Goal: Book appointment/travel/reservation

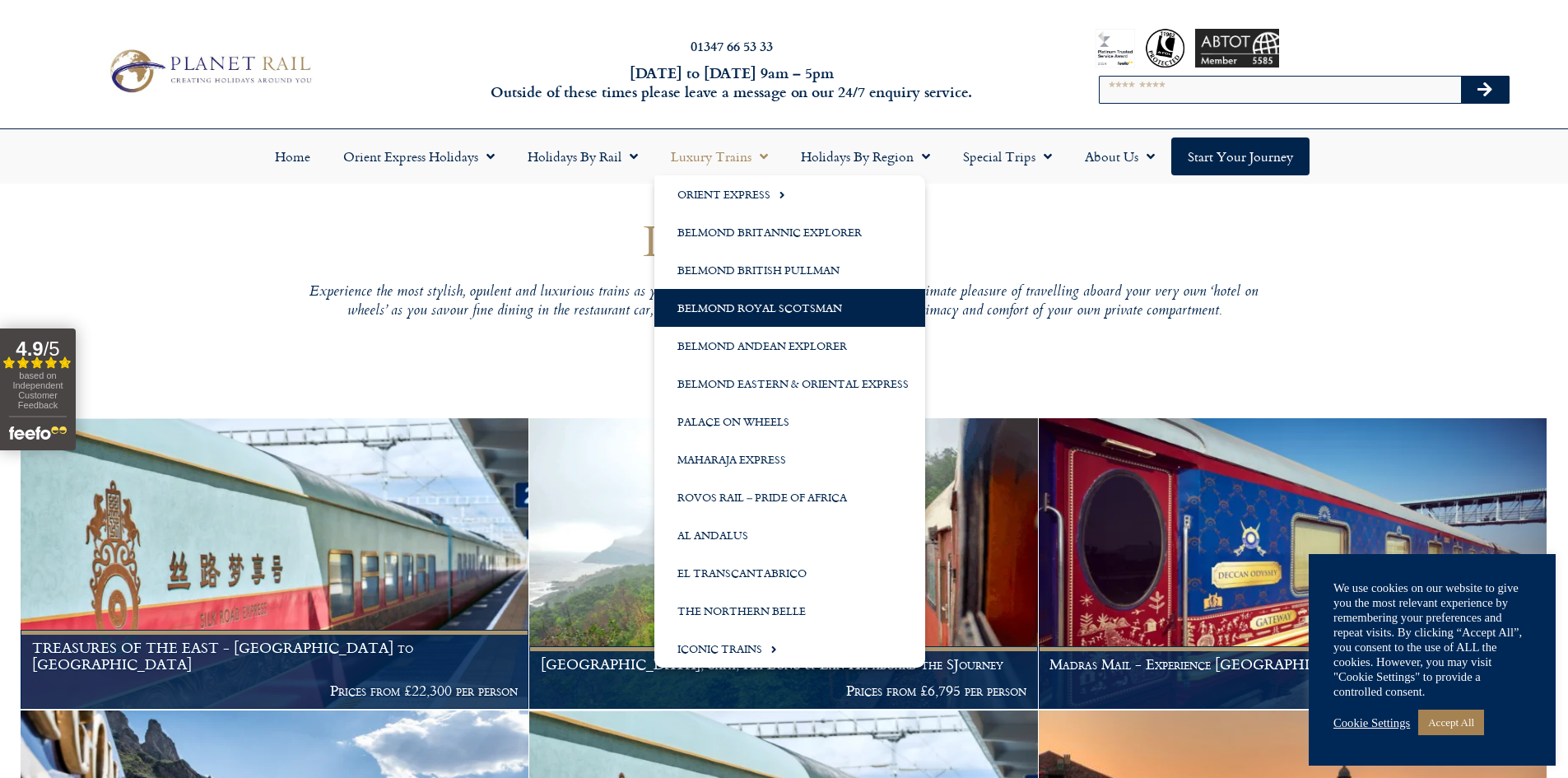
click at [813, 306] on link "Belmond Royal Scotsman" at bounding box center [789, 307] width 271 height 38
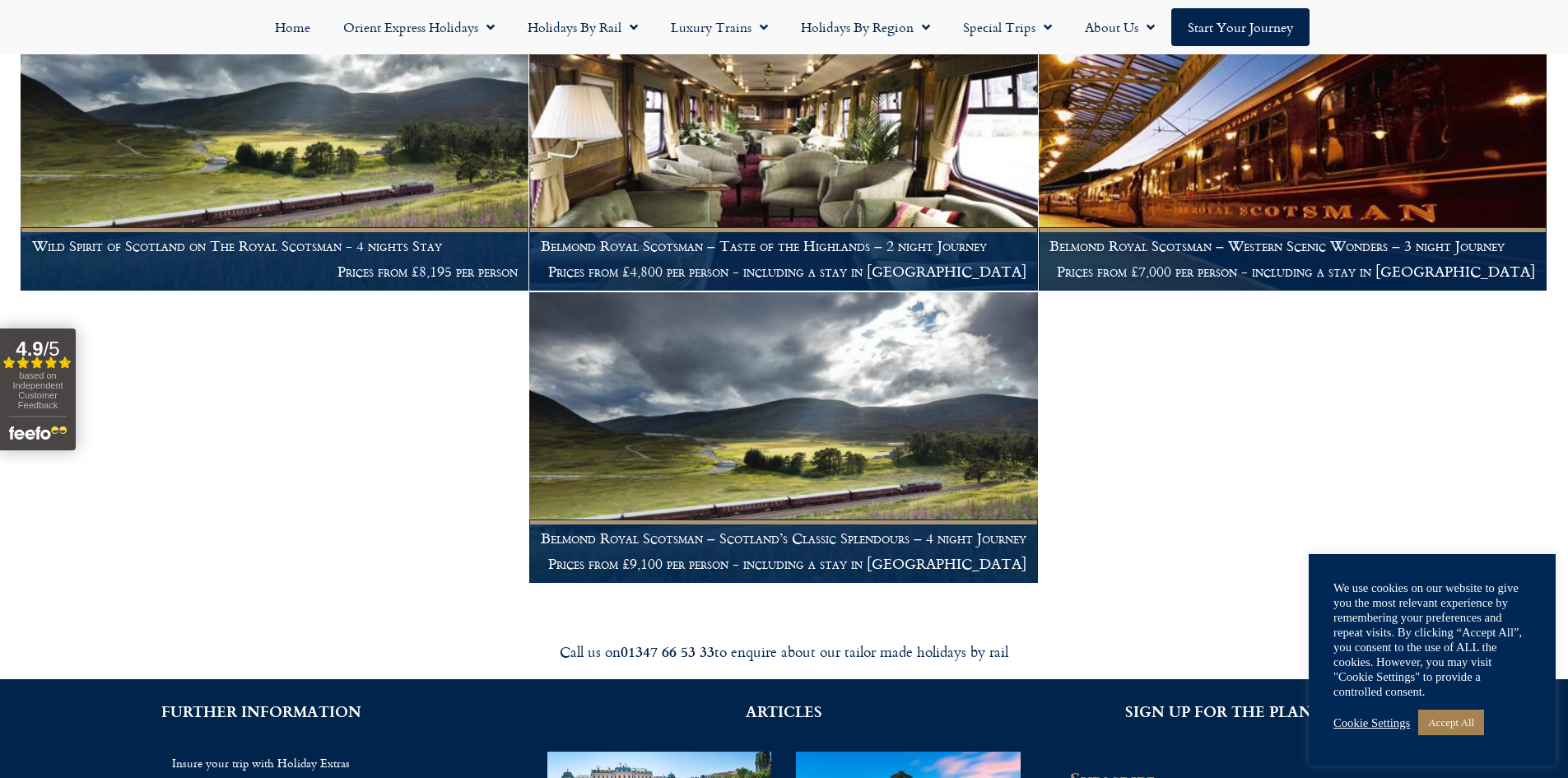
scroll to position [412, 0]
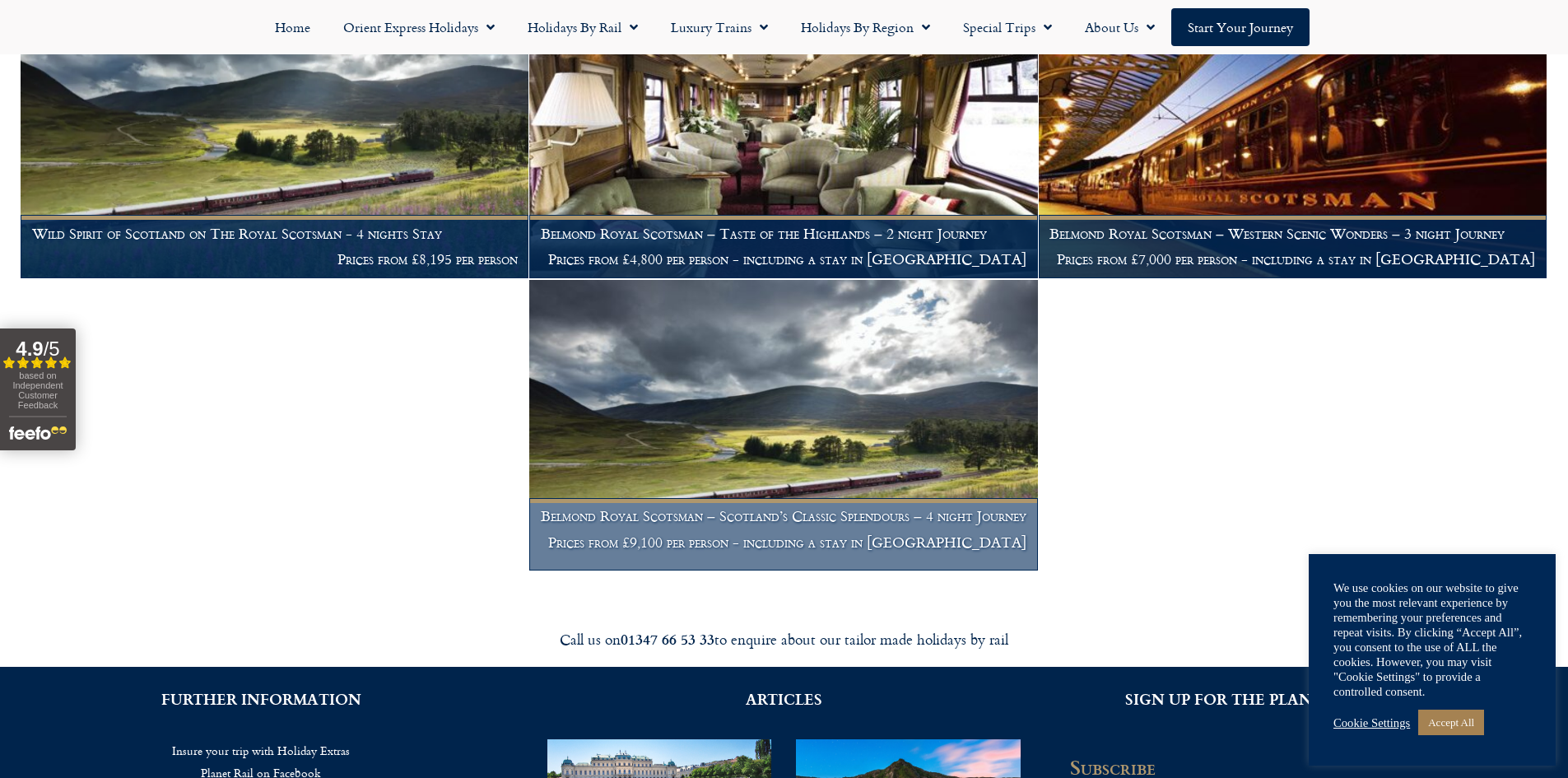
click at [837, 404] on img at bounding box center [784, 425] width 508 height 291
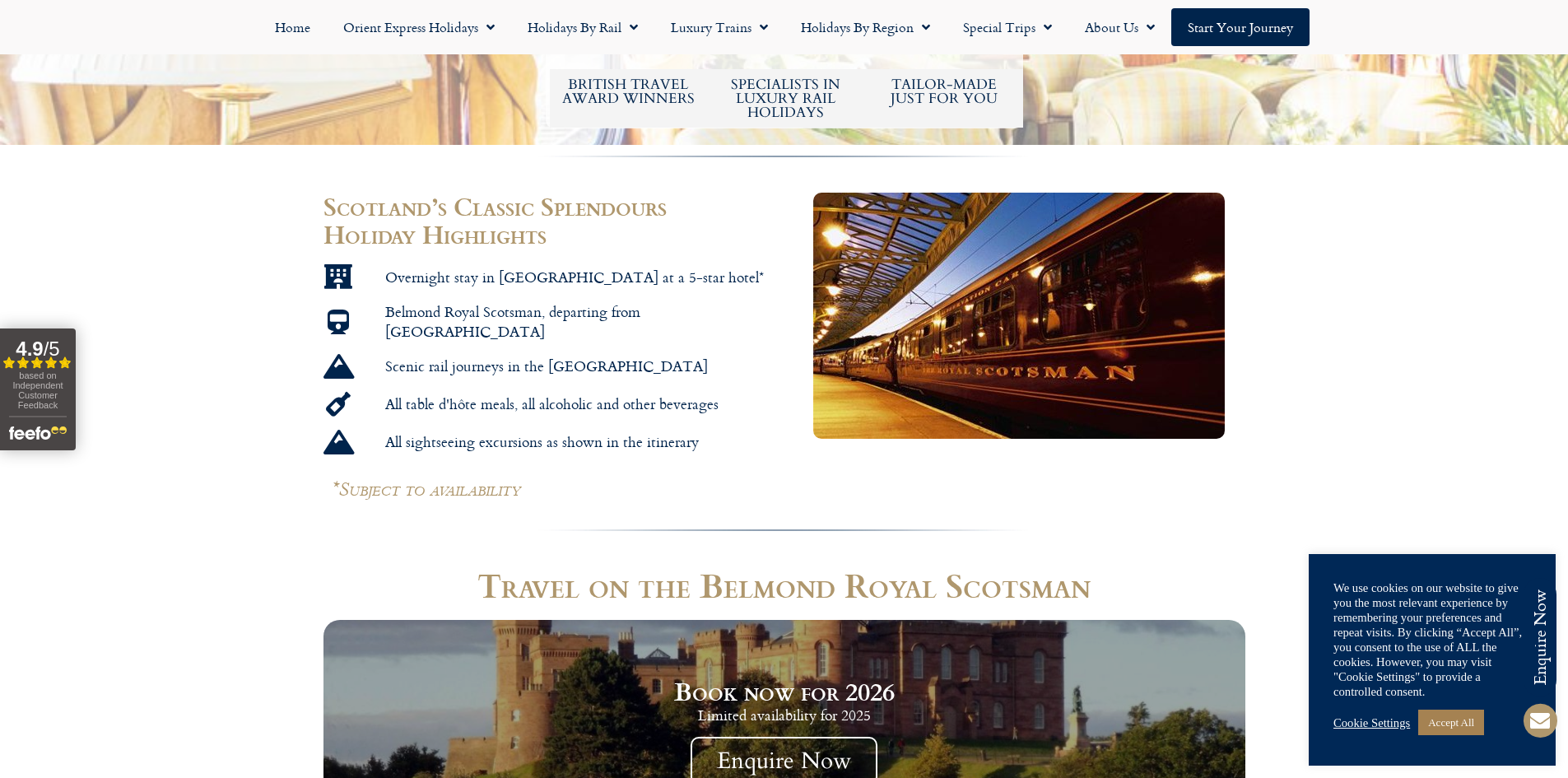
scroll to position [1109, 0]
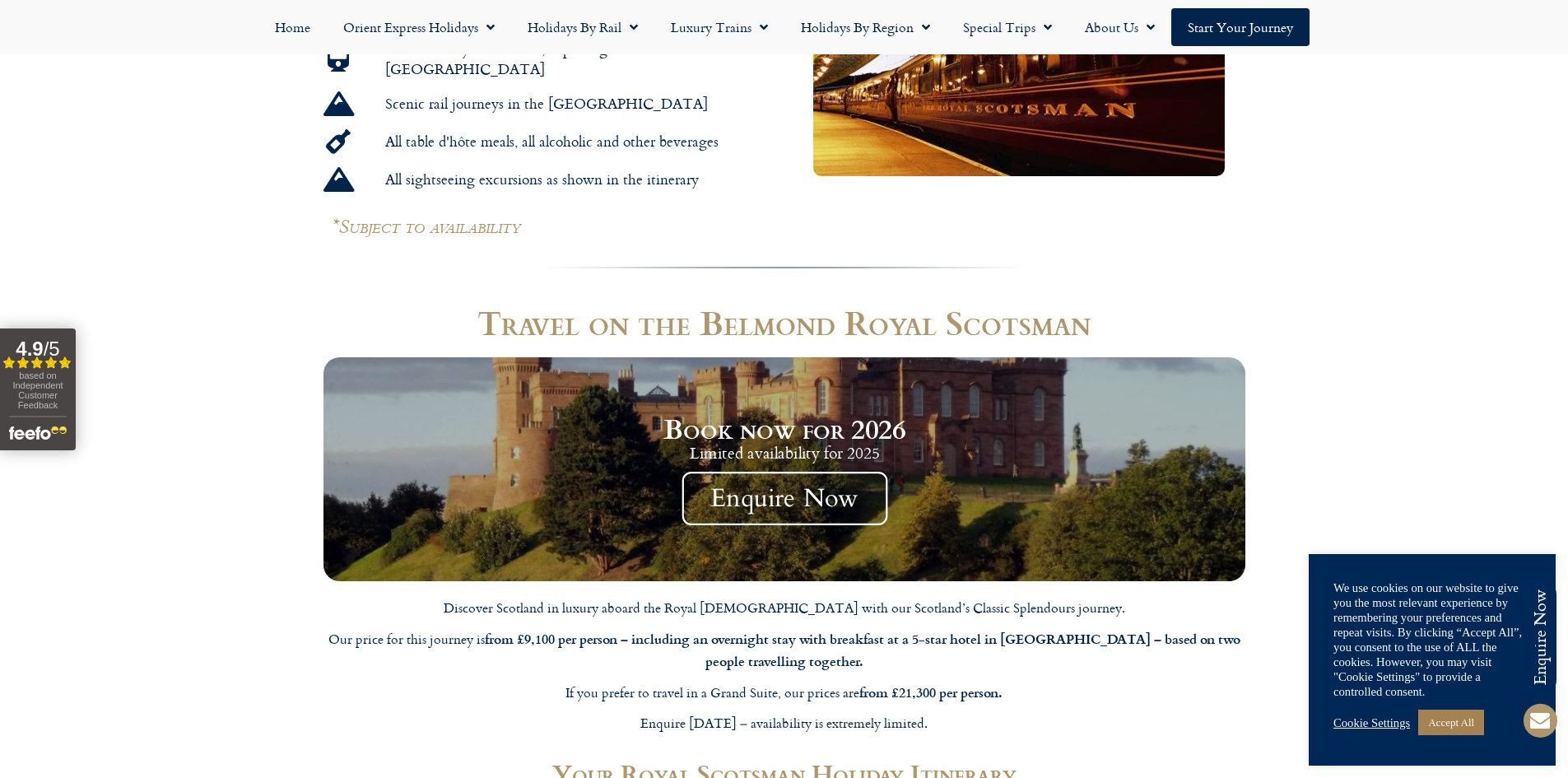
click at [861, 473] on span "Enquire Now" at bounding box center [784, 499] width 206 height 53
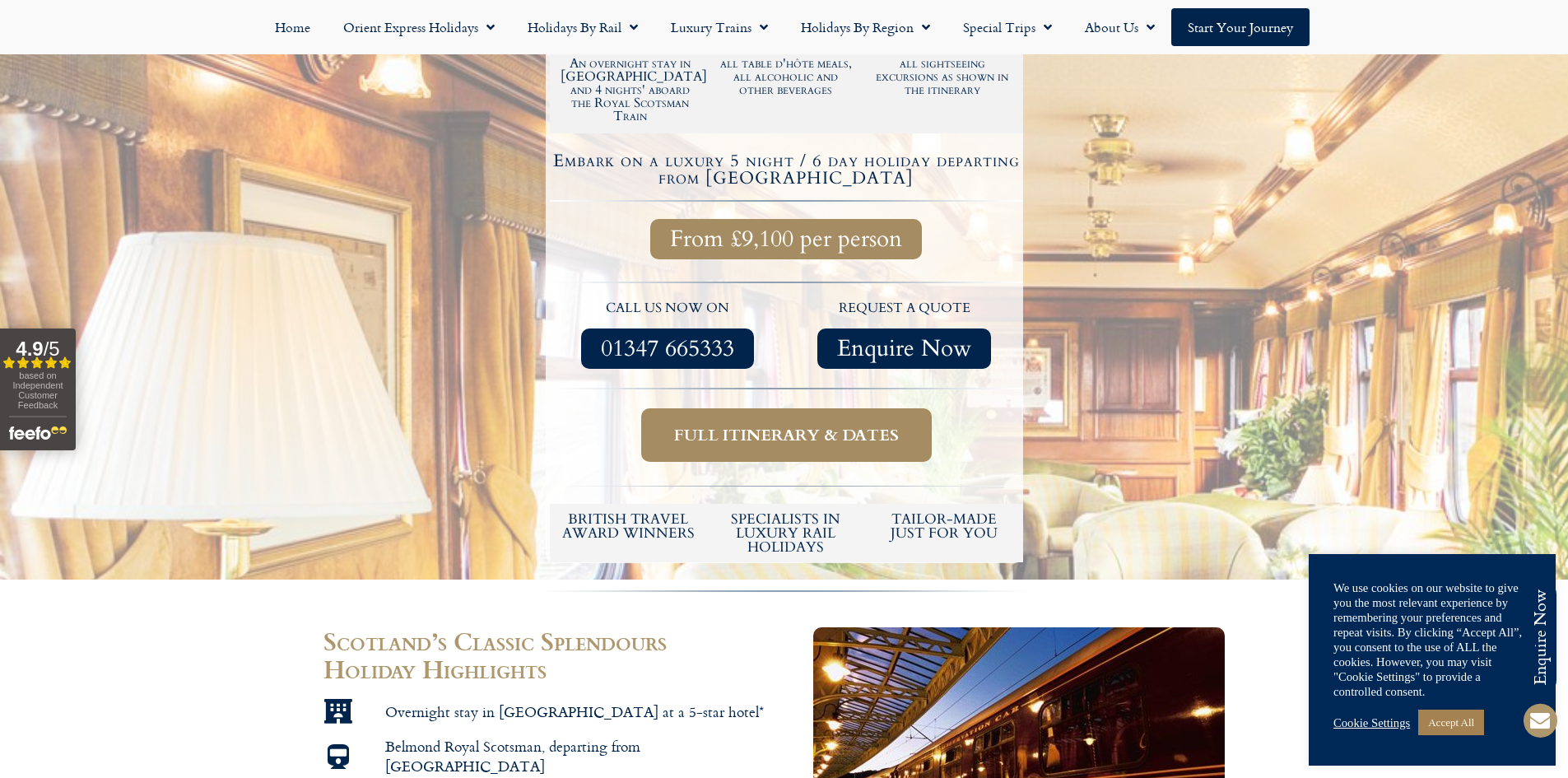
scroll to position [494, 0]
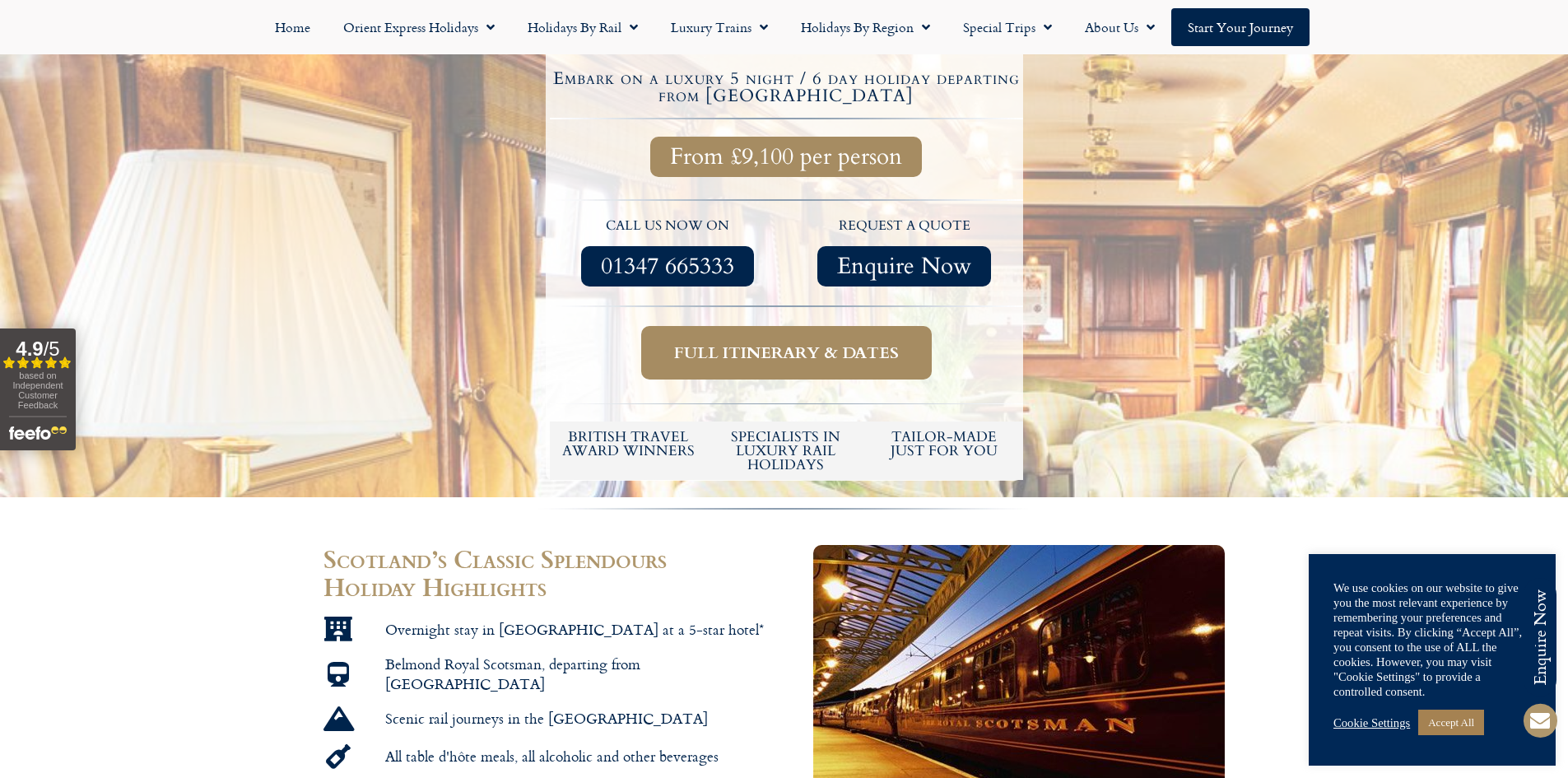
click at [843, 358] on link "Full itinerary & dates" at bounding box center [786, 352] width 291 height 53
click at [799, 343] on span "Full itinerary & dates" at bounding box center [786, 352] width 225 height 20
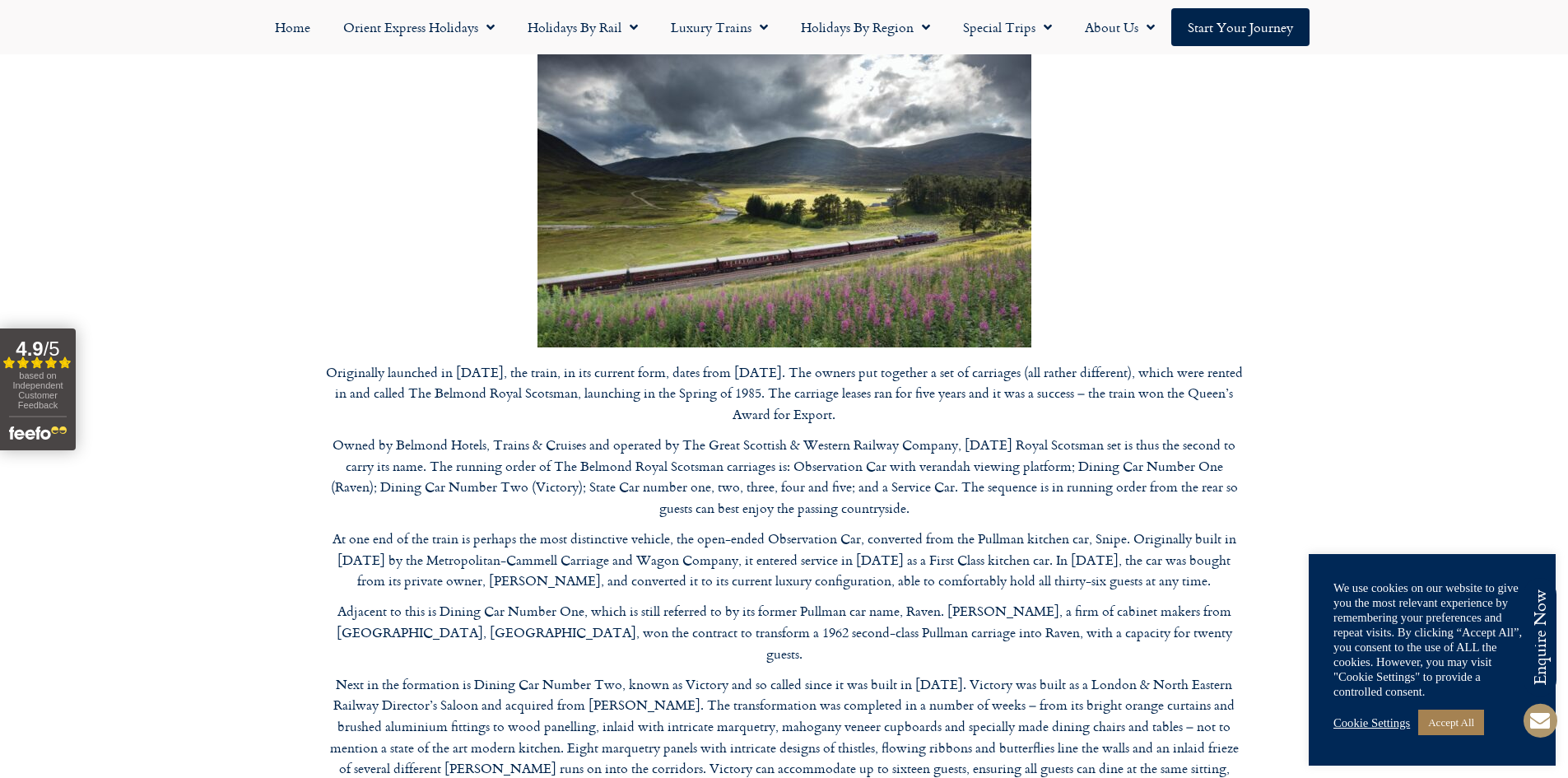
scroll to position [4365, 0]
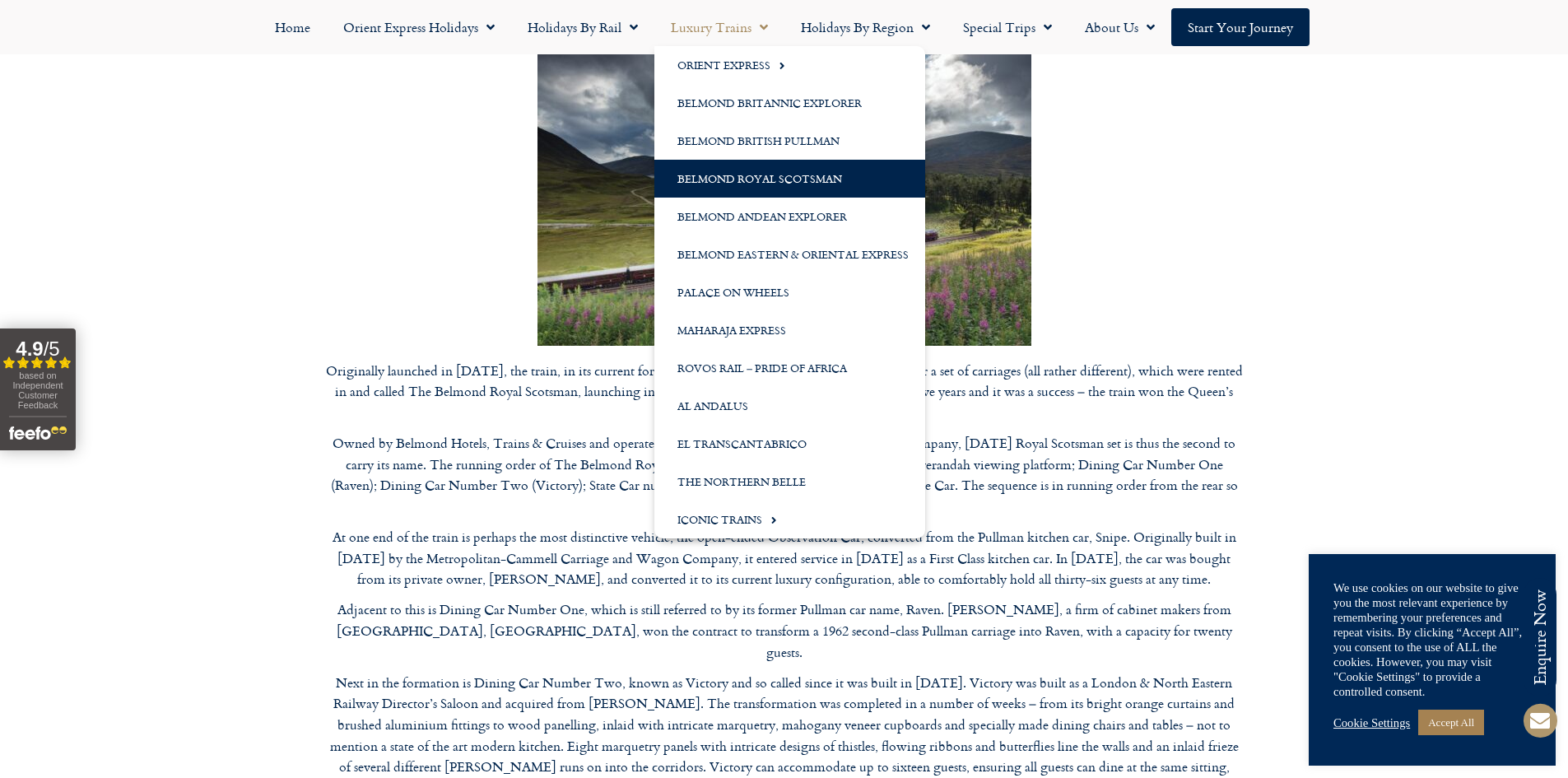
click at [810, 180] on link "Belmond Royal Scotsman" at bounding box center [789, 178] width 271 height 38
